Goal: Navigation & Orientation: Find specific page/section

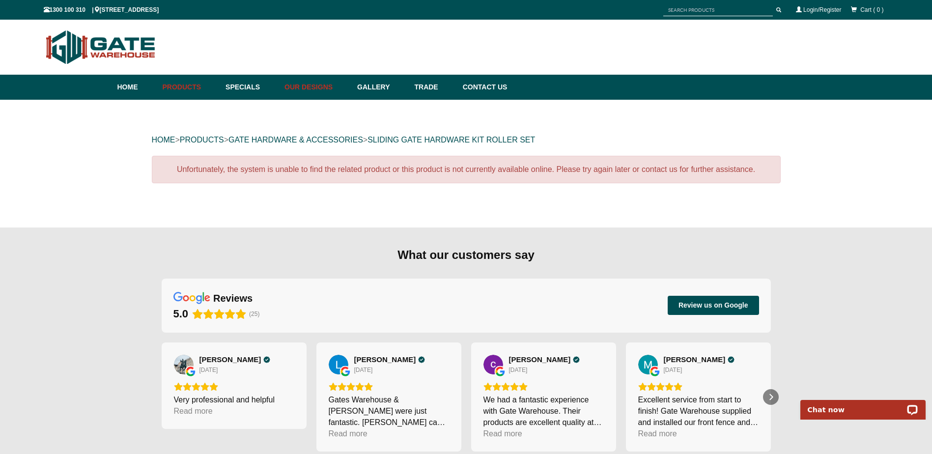
click at [332, 92] on link "Our Designs" at bounding box center [316, 87] width 73 height 25
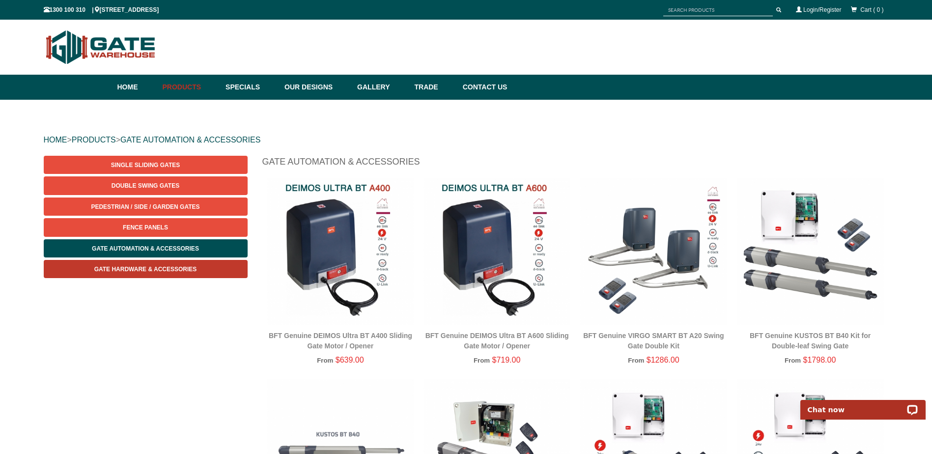
click at [176, 265] on link "Gate Hardware & Accessories" at bounding box center [146, 269] width 204 height 18
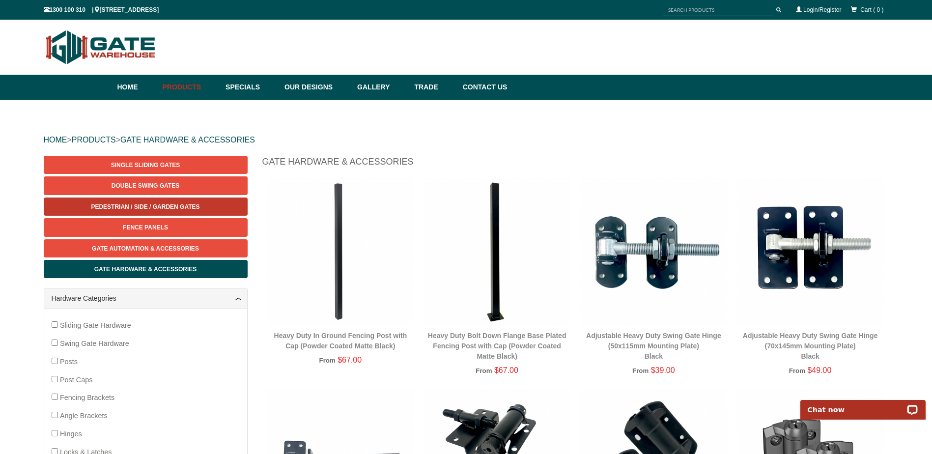
click at [169, 203] on span "Pedestrian / Side / Garden Gates" at bounding box center [145, 206] width 109 height 7
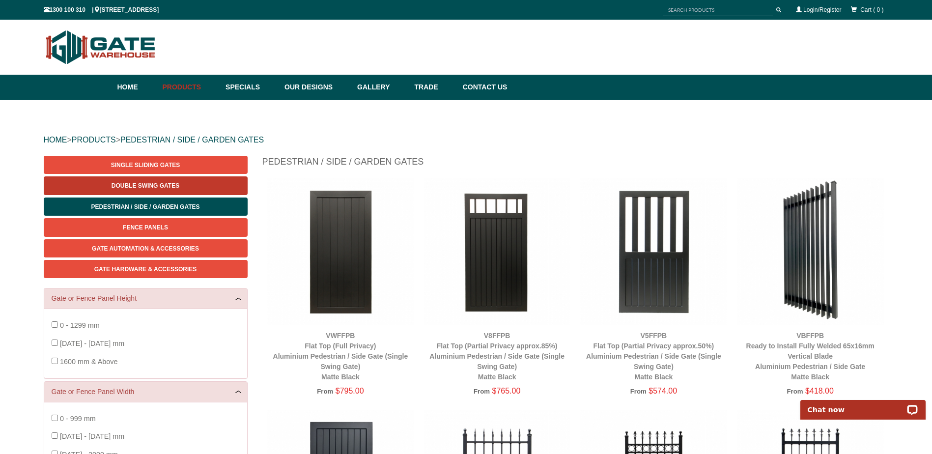
click at [179, 182] on link "Double Swing Gates" at bounding box center [146, 185] width 204 height 18
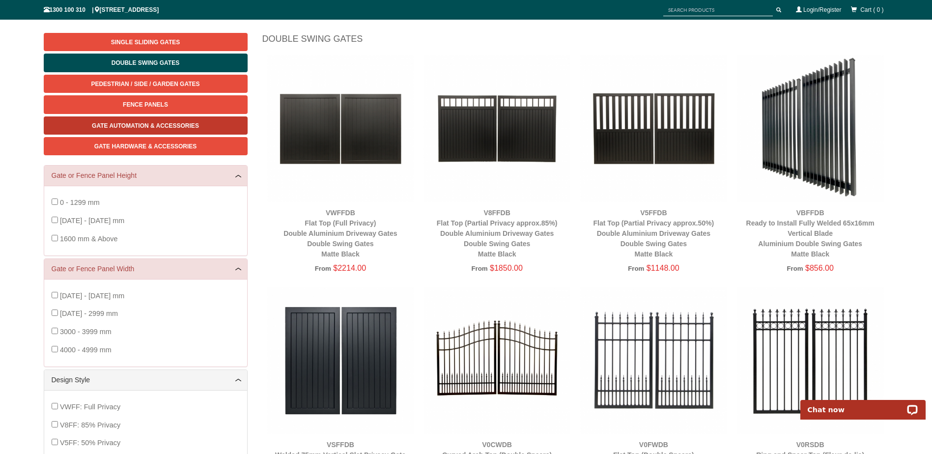
click at [132, 123] on span "Gate Automation & Accessories" at bounding box center [145, 125] width 107 height 7
